Goal: Transaction & Acquisition: Book appointment/travel/reservation

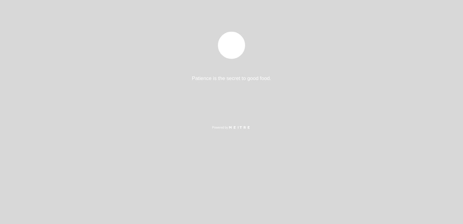
select select "es"
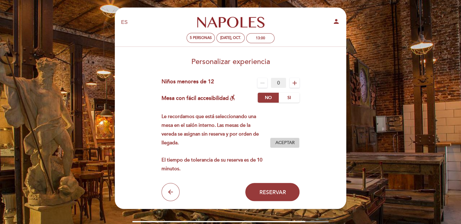
click at [282, 146] on span "Aceptar" at bounding box center [284, 143] width 19 height 6
click at [333, 20] on icon "person" at bounding box center [336, 21] width 7 height 7
select select "es"
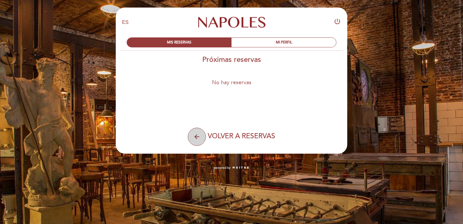
click at [196, 138] on icon "arrow_back" at bounding box center [196, 136] width 7 height 7
select select "es"
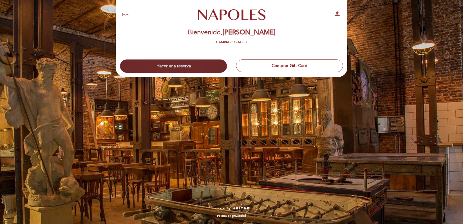
click at [208, 65] on button "Hacer una reserva" at bounding box center [173, 65] width 107 height 13
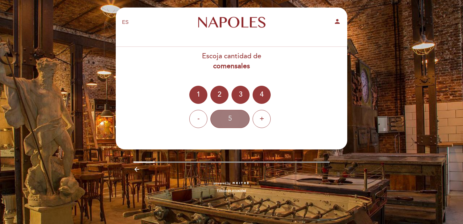
click at [235, 120] on div "5" at bounding box center [229, 119] width 39 height 18
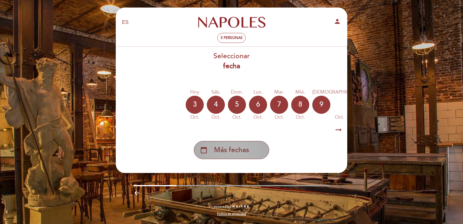
click at [242, 152] on span "Más fechas" at bounding box center [231, 150] width 35 height 10
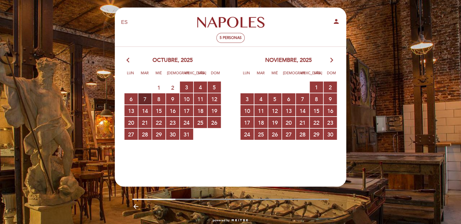
click at [144, 96] on span "7 RESERVAS DISPONIBLES" at bounding box center [144, 98] width 13 height 11
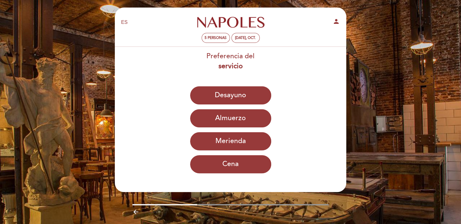
click at [335, 20] on icon "person" at bounding box center [336, 21] width 7 height 7
select select "es"
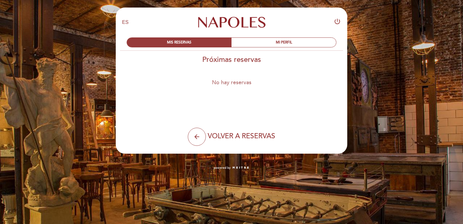
click at [229, 22] on link "Napoles" at bounding box center [231, 22] width 75 height 17
